Goal: Task Accomplishment & Management: Manage account settings

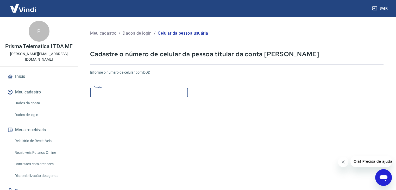
click at [151, 92] on input "Celular" at bounding box center [139, 93] width 98 height 10
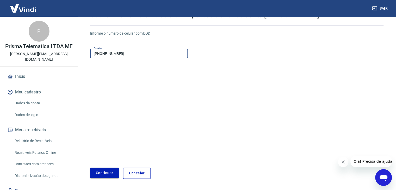
scroll to position [56, 0]
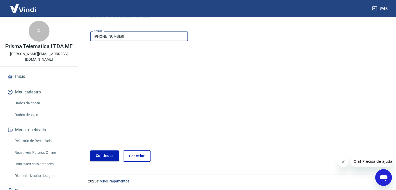
type input "(16) 99260-0199"
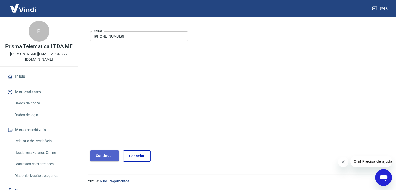
click at [107, 155] on button "Continuar" at bounding box center [104, 155] width 29 height 11
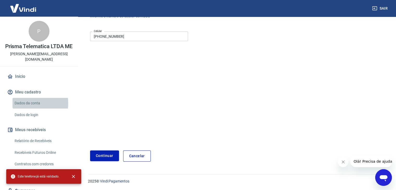
click at [24, 103] on link "Dados da conta" at bounding box center [41, 103] width 59 height 11
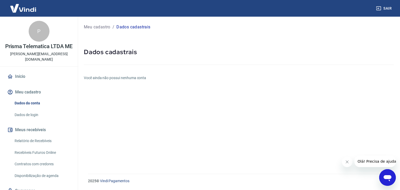
click at [36, 116] on link "Dados de login" at bounding box center [41, 115] width 59 height 11
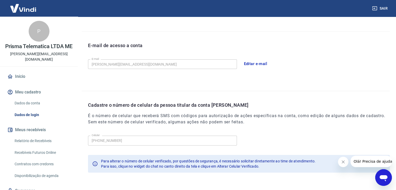
scroll to position [117, 0]
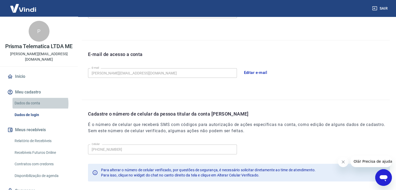
click at [35, 104] on link "Dados da conta" at bounding box center [41, 103] width 59 height 11
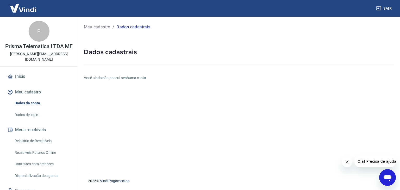
click at [384, 178] on icon "Abrir janela de mensagens" at bounding box center [387, 178] width 8 height 6
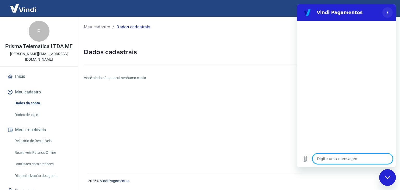
click at [388, 11] on icon "Menu de opções" at bounding box center [387, 12] width 4 height 4
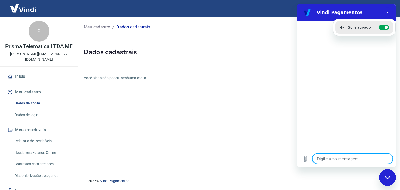
click at [329, 154] on textarea at bounding box center [352, 159] width 80 height 10
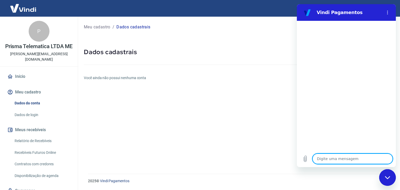
click at [339, 163] on textarea at bounding box center [352, 159] width 80 height 10
type textarea "a"
type textarea "x"
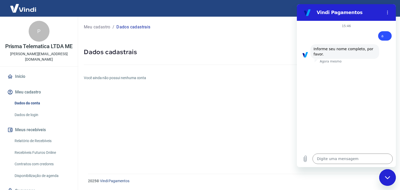
click at [40, 140] on link "Relatório de Recebíveis" at bounding box center [41, 141] width 59 height 11
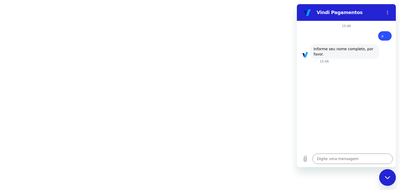
type textarea "x"
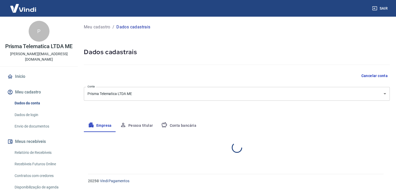
select select "SP"
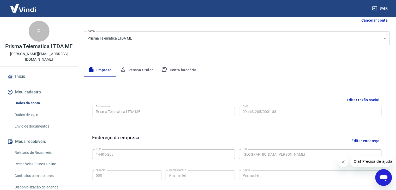
scroll to position [55, 0]
click at [142, 70] on button "Pessoa titular" at bounding box center [136, 70] width 41 height 12
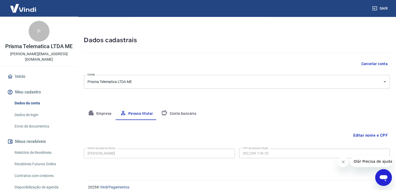
scroll to position [18, 0]
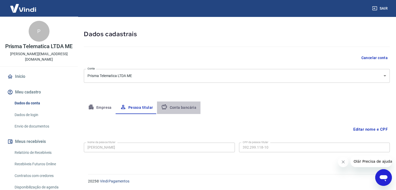
click at [178, 107] on button "Conta bancária" at bounding box center [178, 107] width 43 height 12
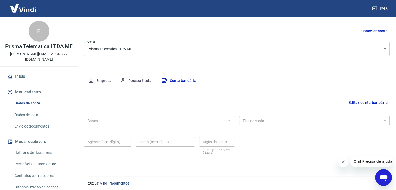
scroll to position [47, 0]
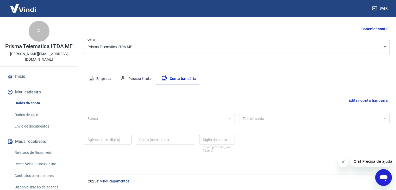
drag, startPoint x: 358, startPoint y: 103, endPoint x: 360, endPoint y: 100, distance: 3.5
click at [360, 100] on button "Editar conta bancária" at bounding box center [367, 100] width 43 height 10
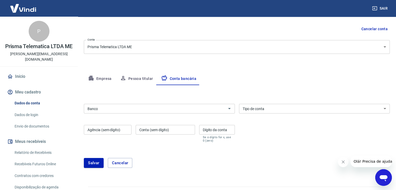
click at [223, 102] on div "Banco Banco" at bounding box center [159, 108] width 151 height 13
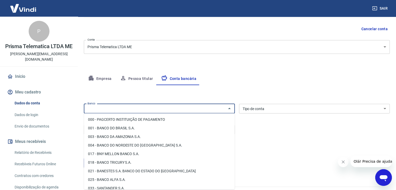
click at [224, 107] on input "Banco" at bounding box center [154, 108] width 139 height 7
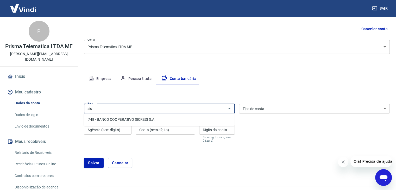
click at [196, 121] on li "748 - BANCO COOPERATIVO SICREDI S.A." at bounding box center [159, 119] width 151 height 9
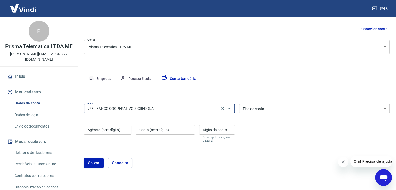
type input "748 - BANCO COOPERATIVO SICREDI S.A."
click at [286, 105] on select "Conta Corrente Conta Poupança" at bounding box center [314, 109] width 151 height 10
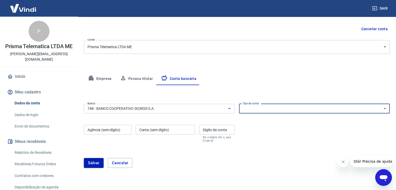
select select "1"
click at [239, 104] on select "Conta Corrente Conta Poupança" at bounding box center [314, 109] width 151 height 10
click at [104, 131] on input "Agência (sem dígito)" at bounding box center [108, 130] width 48 height 10
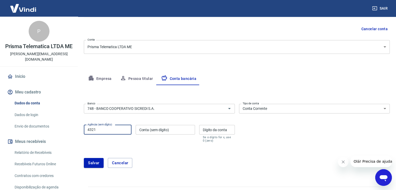
type input "4321"
type input "1389"
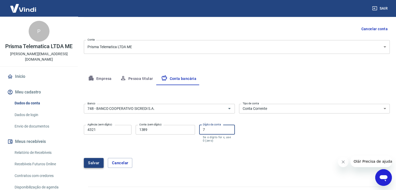
type input "7"
click at [94, 162] on button "Salvar" at bounding box center [94, 163] width 20 height 10
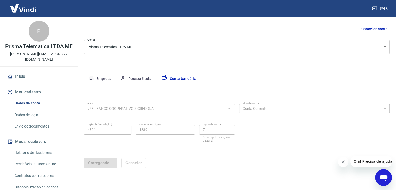
scroll to position [0, 0]
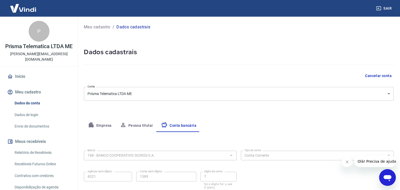
select select "1"
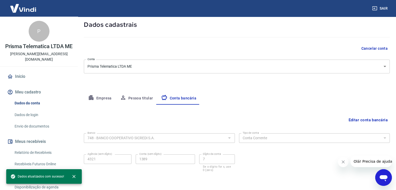
scroll to position [47, 0]
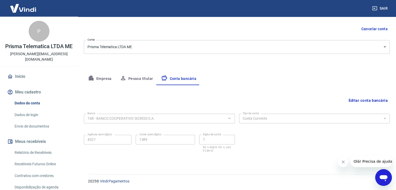
click at [191, 100] on div "Editar conta bancária" at bounding box center [237, 100] width 306 height 10
click at [40, 116] on link "Dados de login" at bounding box center [41, 115] width 59 height 11
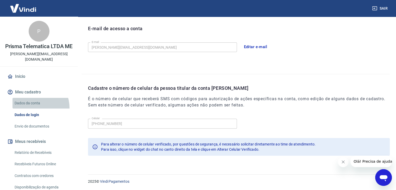
click at [32, 108] on link "Dados da conta" at bounding box center [41, 103] width 59 height 11
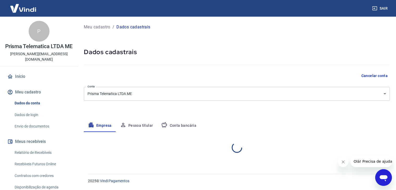
select select "SP"
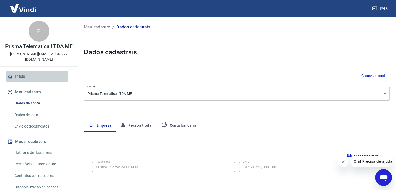
click at [22, 75] on link "Início" at bounding box center [38, 76] width 65 height 11
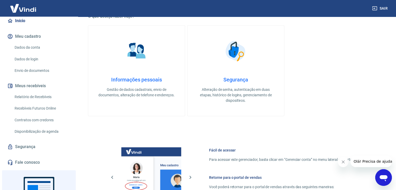
scroll to position [97, 0]
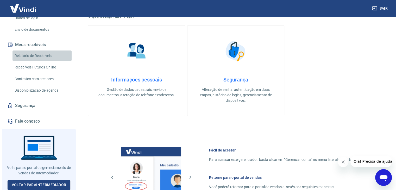
click at [42, 56] on link "Relatório de Recebíveis" at bounding box center [41, 55] width 59 height 11
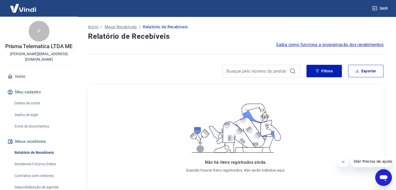
click at [35, 112] on link "Dados de login" at bounding box center [41, 115] width 59 height 11
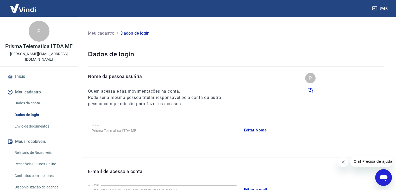
click at [22, 74] on link "Início" at bounding box center [38, 76] width 65 height 11
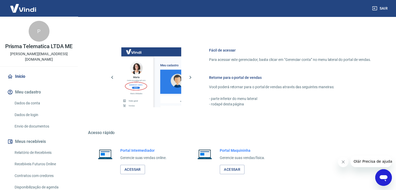
scroll to position [275, 0]
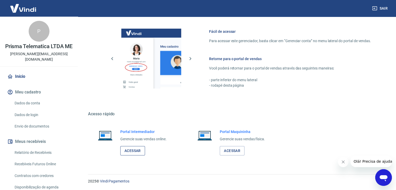
click at [138, 151] on link "Acessar" at bounding box center [132, 151] width 25 height 10
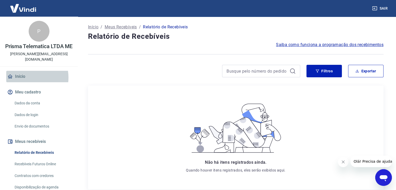
click at [24, 78] on link "Início" at bounding box center [38, 76] width 65 height 11
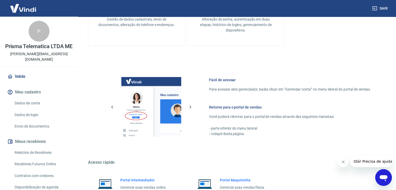
scroll to position [275, 0]
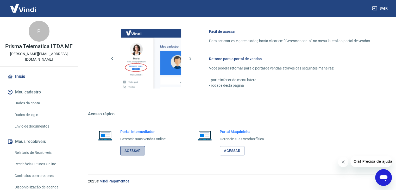
click at [135, 152] on link "Acessar" at bounding box center [132, 151] width 25 height 10
click at [139, 149] on link "Acessar" at bounding box center [132, 151] width 25 height 10
click at [139, 148] on link "Acessar" at bounding box center [132, 151] width 25 height 10
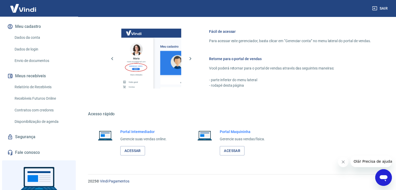
scroll to position [78, 0]
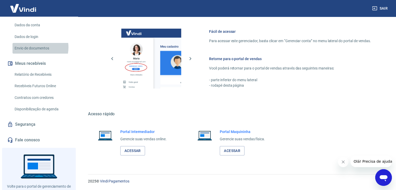
click at [32, 47] on link "Envio de documentos" at bounding box center [41, 48] width 59 height 11
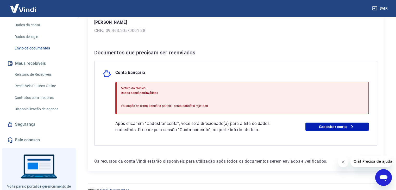
scroll to position [78, 0]
click at [352, 126] on icon at bounding box center [352, 126] width 6 height 6
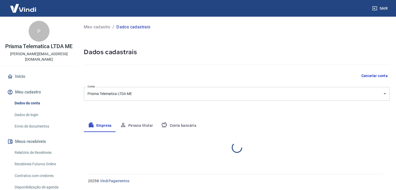
select select "SP"
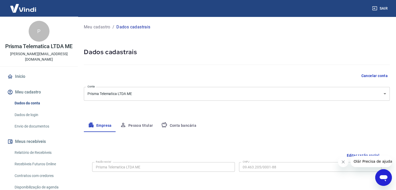
scroll to position [78, 0]
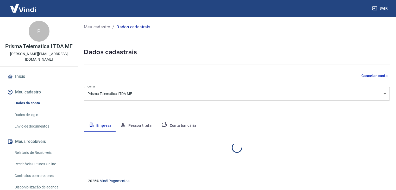
select select "SP"
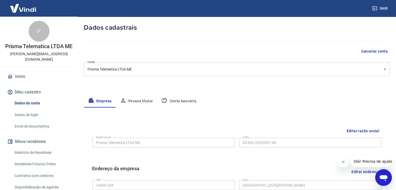
scroll to position [52, 0]
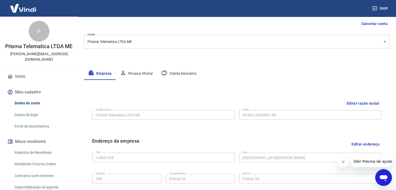
click at [133, 74] on button "Pessoa titular" at bounding box center [136, 73] width 41 height 12
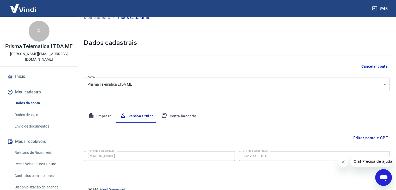
scroll to position [18, 0]
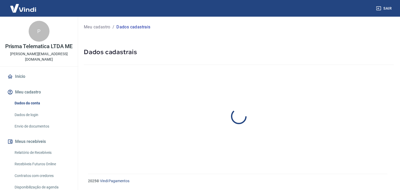
select select "SP"
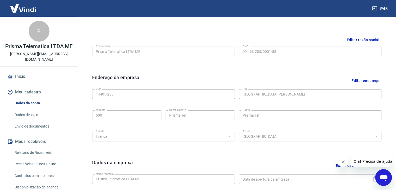
scroll to position [107, 0]
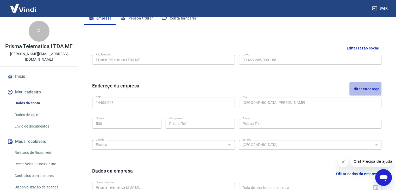
click at [377, 87] on button "Editar endereço" at bounding box center [365, 88] width 32 height 13
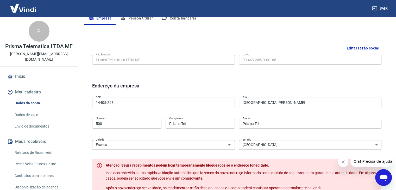
drag, startPoint x: 272, startPoint y: 116, endPoint x: 272, endPoint y: 120, distance: 4.2
click at [271, 119] on div "CEP 14405-268 CEP [GEOGRAPHIC_DATA] [GEOGRAPHIC_DATA] Número Complemento Prisma…" at bounding box center [236, 122] width 289 height 55
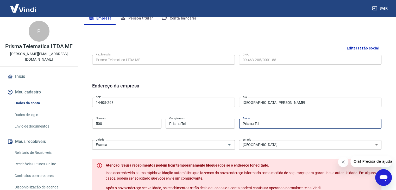
drag, startPoint x: 272, startPoint y: 125, endPoint x: 165, endPoint y: 116, distance: 107.9
click at [166, 117] on div "CEP 14405-268 CEP Rua Avenida Santos Dumont Rua Número 500 Número Complemento P…" at bounding box center [236, 122] width 289 height 55
type input "Vila Santos Dumont"
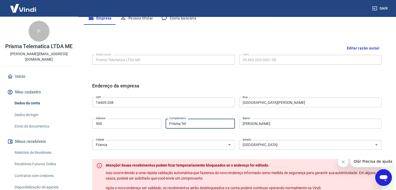
drag, startPoint x: 191, startPoint y: 124, endPoint x: 110, endPoint y: 102, distance: 84.0
click at [112, 104] on div "CEP 14405-268 CEP Rua Avenida Santos Dumont Rua Número 500 Número Complemento P…" at bounding box center [236, 122] width 289 height 55
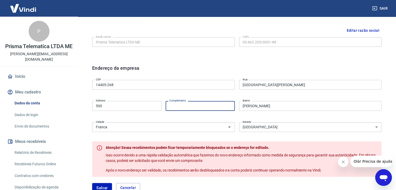
scroll to position [185, 0]
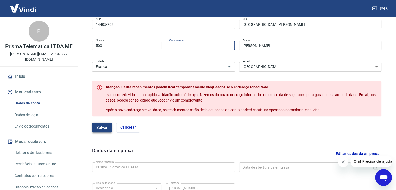
click at [104, 129] on button "Salvar" at bounding box center [102, 128] width 20 height 10
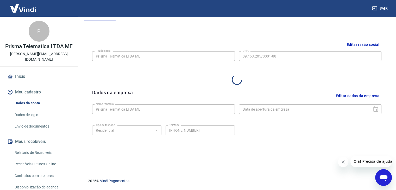
select select "SP"
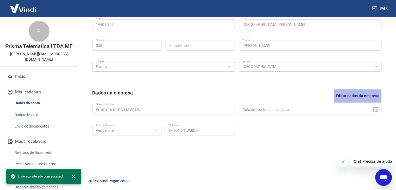
click at [367, 94] on button "Editar dados da empresa" at bounding box center [358, 95] width 48 height 13
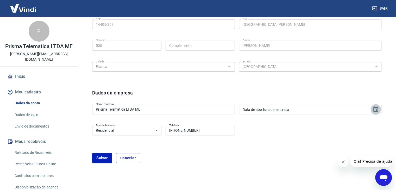
click at [375, 111] on icon "Choose date" at bounding box center [375, 109] width 6 height 6
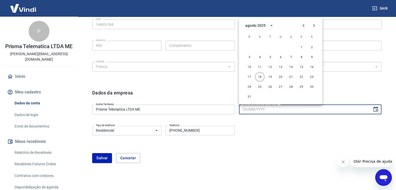
drag, startPoint x: 347, startPoint y: 128, endPoint x: 343, endPoint y: 127, distance: 4.5
click at [347, 127] on div "Tipo de telefone Residencial Comercial Tipo de telefone Telefone (11) 3544-0480…" at bounding box center [236, 134] width 289 height 21
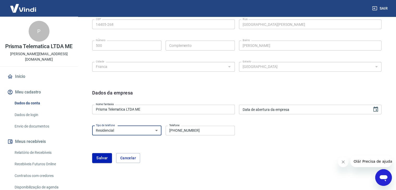
click at [140, 131] on select "Residencial Comercial" at bounding box center [126, 131] width 69 height 10
select select "business"
click at [92, 126] on select "Residencial Comercial" at bounding box center [126, 131] width 69 height 10
drag, startPoint x: 177, startPoint y: 128, endPoint x: 116, endPoint y: 110, distance: 64.7
click at [119, 117] on form "Dados da empresa Nome fantasia Prisma Telematica LTDA ME Nome fantasia Data de …" at bounding box center [236, 126] width 289 height 74
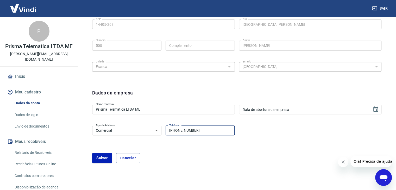
type input "[PHONE_NUMBER]"
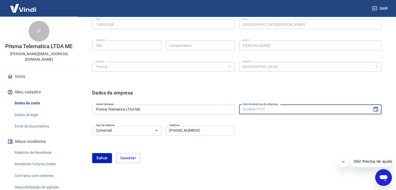
click at [297, 110] on input "Data de abertura da empresa" at bounding box center [304, 110] width 130 height 10
paste input "26/03/2008"
type input "26/03/2008"
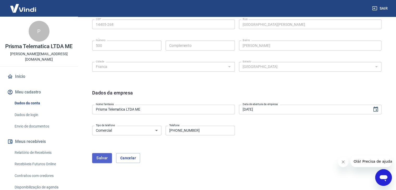
click at [106, 158] on button "Salvar" at bounding box center [102, 158] width 20 height 10
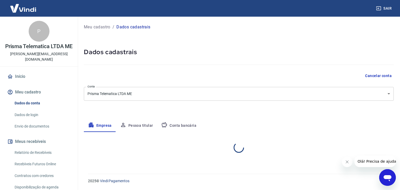
select select "SP"
select select "business"
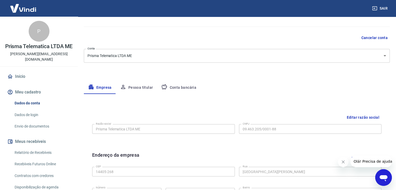
scroll to position [29, 0]
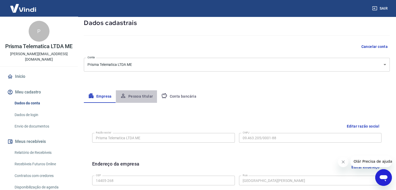
click at [143, 102] on button "Pessoa titular" at bounding box center [136, 96] width 41 height 12
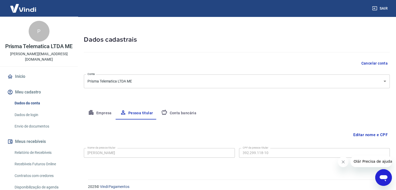
scroll to position [18, 0]
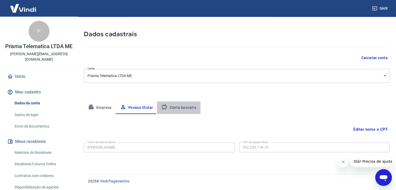
click at [185, 103] on button "Conta bancária" at bounding box center [178, 107] width 43 height 12
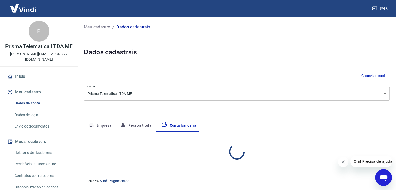
select select "1"
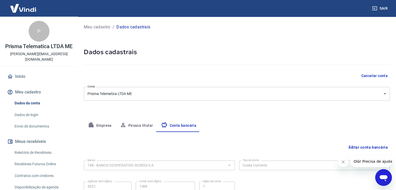
click at [100, 120] on button "Empresa" at bounding box center [100, 125] width 32 height 12
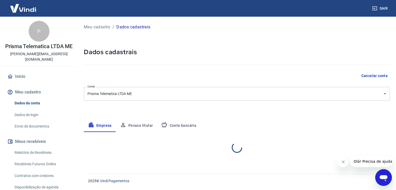
select select "SP"
select select "business"
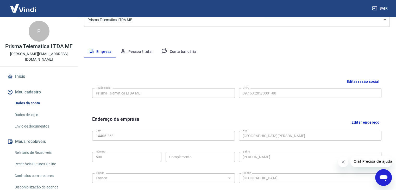
scroll to position [78, 0]
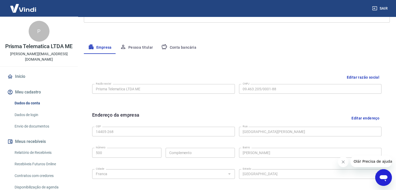
click at [181, 47] on button "Conta bancária" at bounding box center [178, 47] width 43 height 12
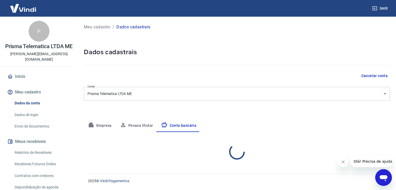
scroll to position [0, 0]
select select "1"
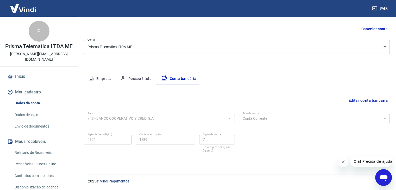
scroll to position [47, 0]
click at [385, 99] on button "Editar conta bancária" at bounding box center [367, 100] width 43 height 10
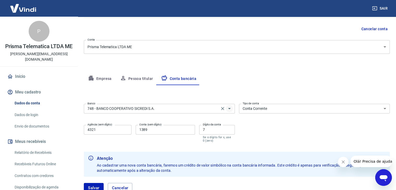
click at [226, 107] on icon "Abrir" at bounding box center [229, 108] width 6 height 6
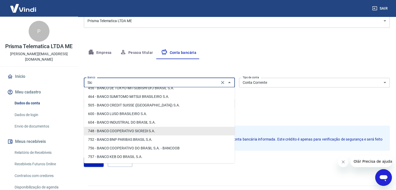
scroll to position [0, 0]
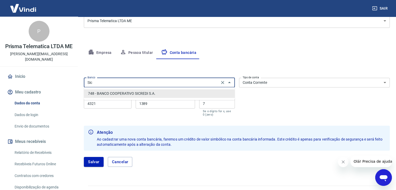
click at [140, 93] on li "748 - BANCO COOPERATIVO SICREDI S.A." at bounding box center [159, 93] width 151 height 9
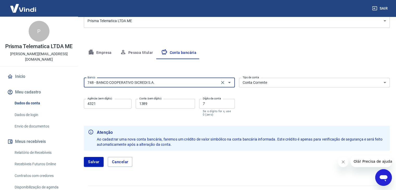
click at [91, 82] on input "748 - BANCO COOPERATIVO SICREDI S.A." at bounding box center [151, 82] width 132 height 7
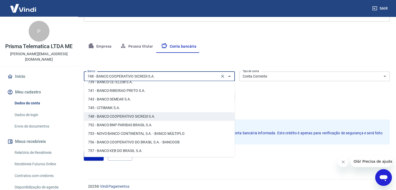
scroll to position [84, 0]
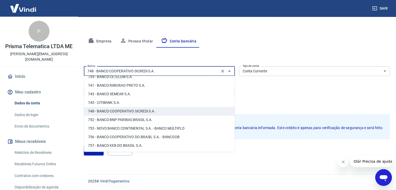
click at [168, 137] on li "756 - BANCO COOPERATIVO DO BRASIL S.A. - BANCOOB" at bounding box center [159, 137] width 151 height 9
type input "756 - BANCO COOPERATIVO DO BRASIL S.A. - BANCOOB"
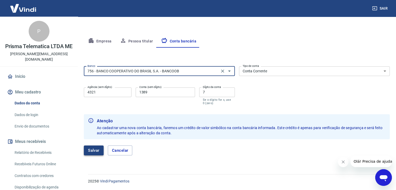
click at [99, 150] on button "Salvar" at bounding box center [94, 150] width 20 height 10
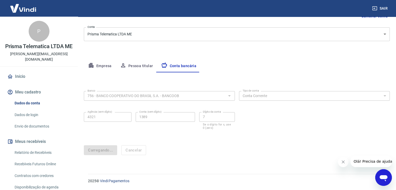
scroll to position [0, 0]
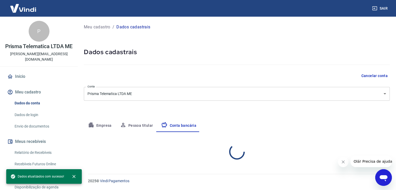
select select "1"
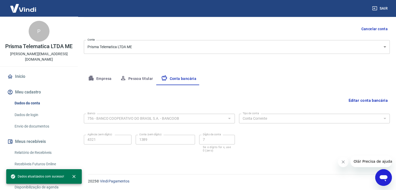
scroll to position [47, 0]
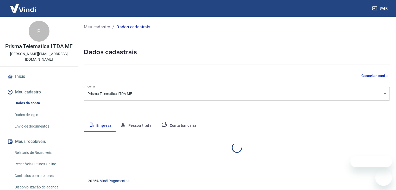
select select "SP"
select select "business"
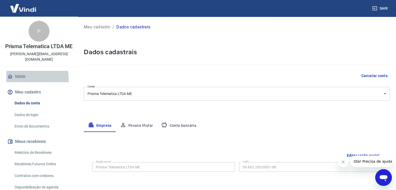
click at [29, 79] on link "Início" at bounding box center [38, 76] width 65 height 11
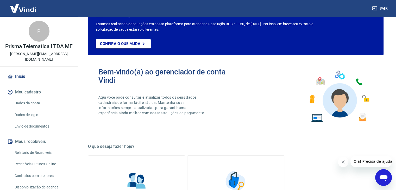
scroll to position [130, 0]
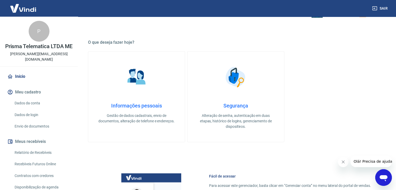
click at [137, 85] on img at bounding box center [137, 77] width 26 height 26
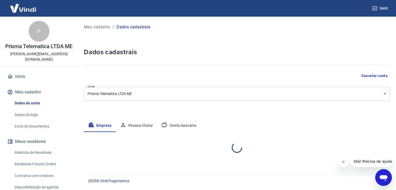
select select "SP"
select select "business"
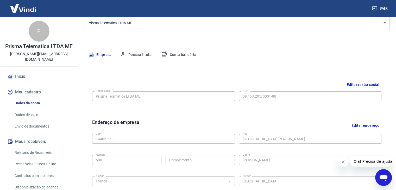
scroll to position [104, 0]
